Goal: Information Seeking & Learning: Find specific fact

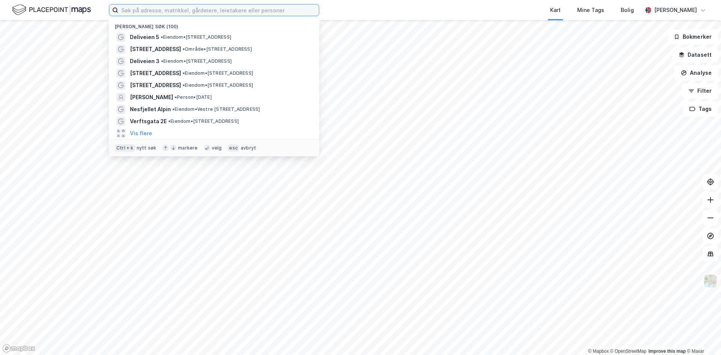
click at [227, 10] on input at bounding box center [218, 10] width 200 height 11
paste input "Valhallavegen 8"
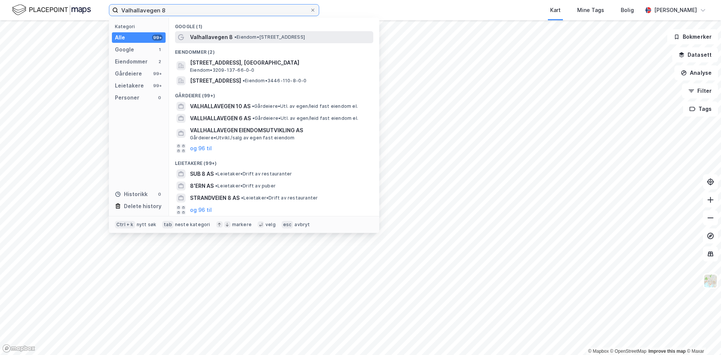
type input "Valhallavegen 8"
click at [228, 36] on span "Valhallavegen 8" at bounding box center [211, 37] width 43 height 9
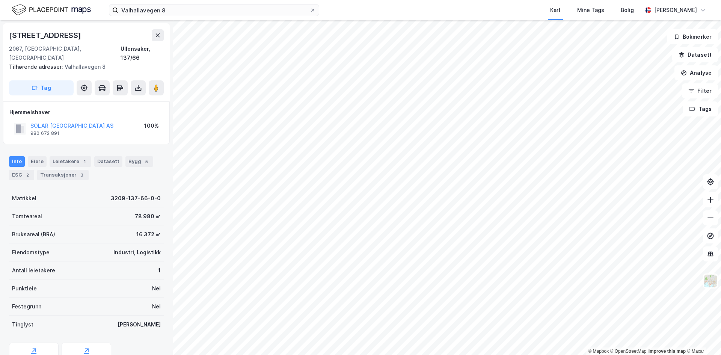
drag, startPoint x: 44, startPoint y: 35, endPoint x: 50, endPoint y: 35, distance: 5.3
click at [44, 35] on div "[STREET_ADDRESS]" at bounding box center [46, 35] width 74 height 12
drag, startPoint x: 71, startPoint y: 35, endPoint x: 6, endPoint y: 35, distance: 65.7
click at [6, 35] on div "[STREET_ADDRESS] Tilhørende adresser: [STREET_ADDRESS] Tag" at bounding box center [86, 62] width 167 height 78
copy div "[STREET_ADDRESS]"
